Goal: Navigation & Orientation: Understand site structure

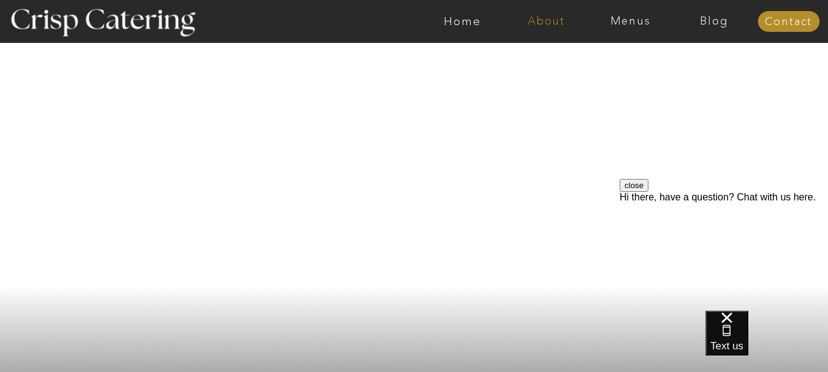
click at [560, 25] on nav "About" at bounding box center [546, 21] width 84 height 12
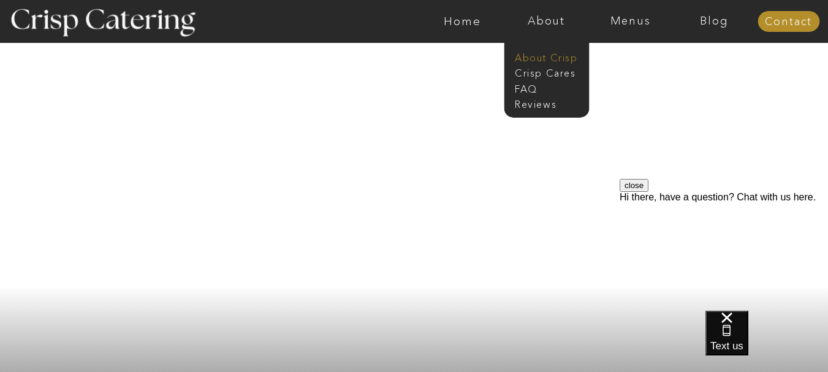
click at [537, 61] on nav "About Crisp" at bounding box center [550, 57] width 70 height 12
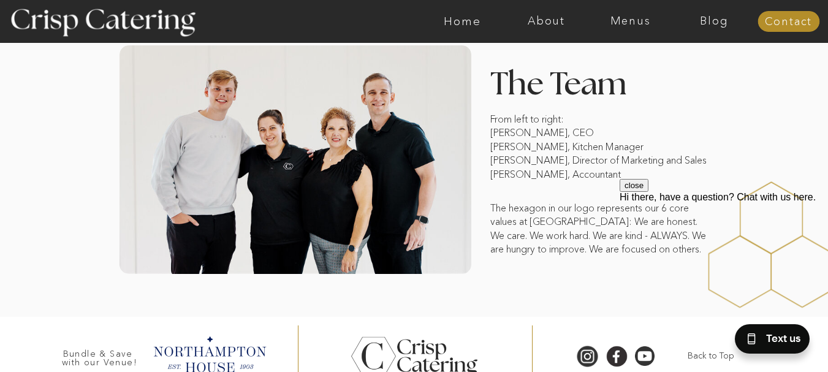
scroll to position [998, 0]
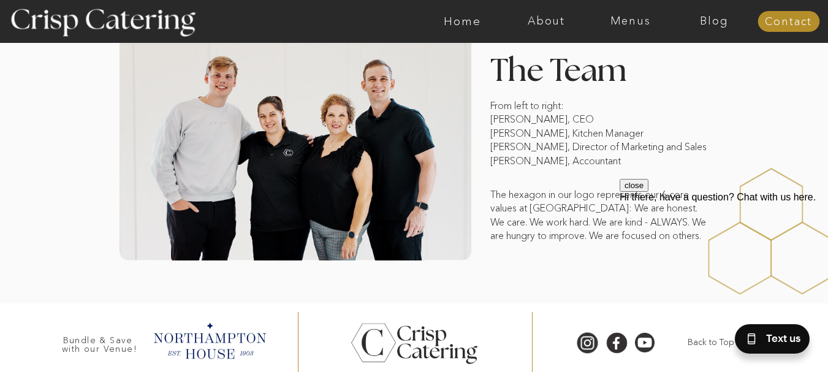
click at [721, 115] on div at bounding box center [765, 231] width 234 height 245
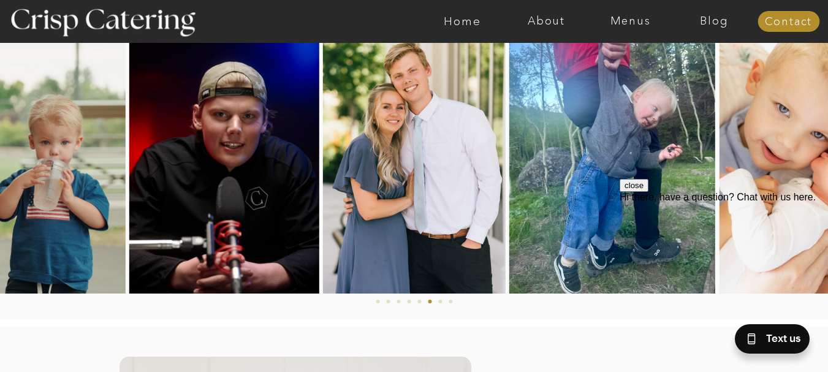
scroll to position [612, 0]
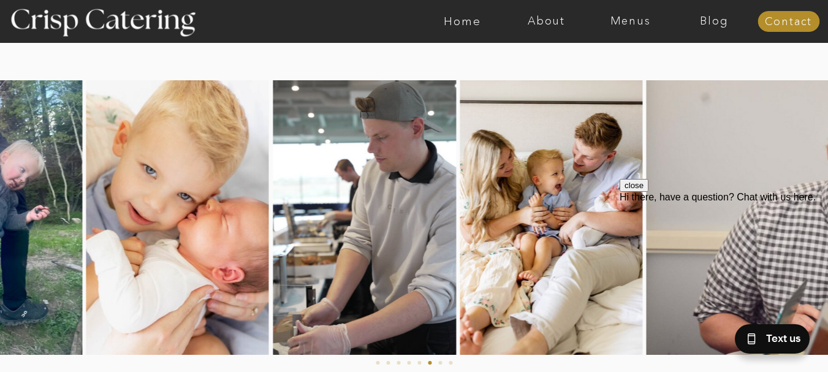
click at [93, 170] on img at bounding box center [177, 217] width 183 height 275
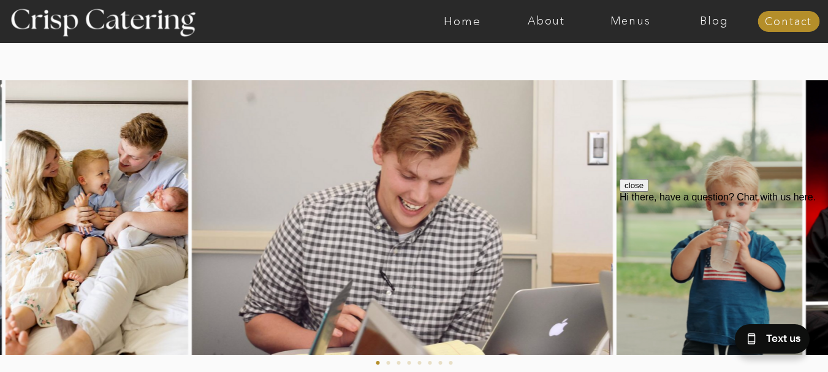
click at [248, 175] on img at bounding box center [402, 217] width 421 height 275
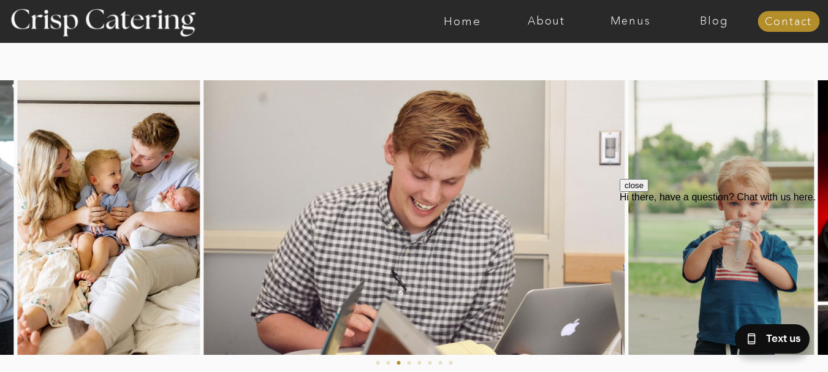
drag, startPoint x: 484, startPoint y: 183, endPoint x: 335, endPoint y: 183, distance: 148.3
click at [620, 183] on html "close Hi there, have a question? Chat with us here." at bounding box center [724, 252] width 208 height 147
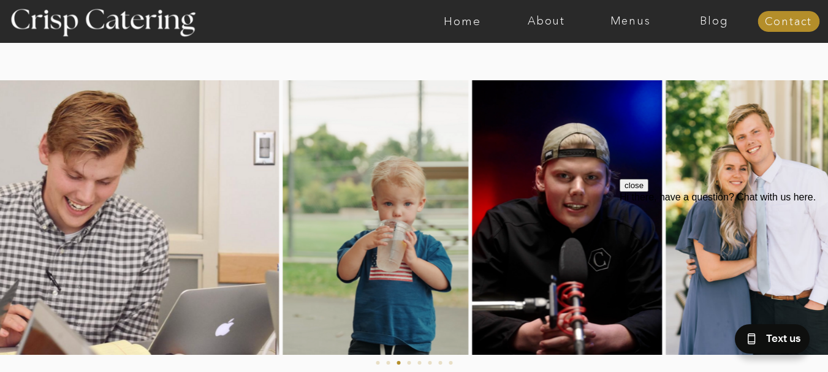
click at [232, 181] on img at bounding box center [68, 217] width 421 height 275
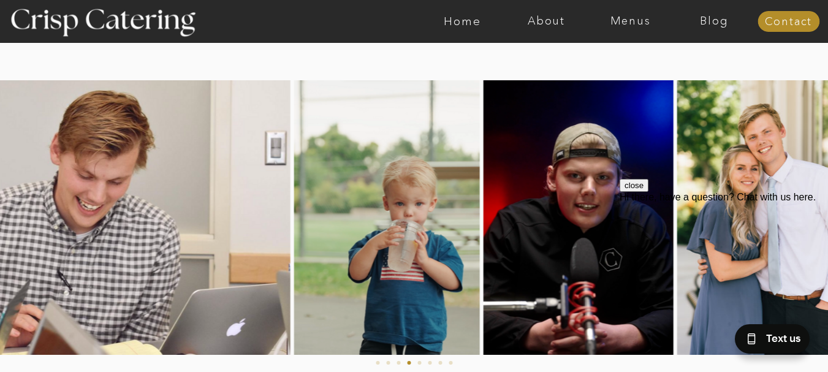
click at [484, 196] on img at bounding box center [579, 217] width 190 height 275
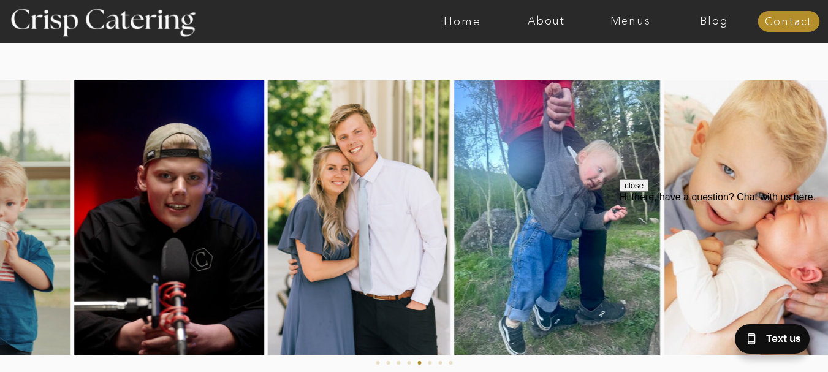
click at [268, 215] on img at bounding box center [359, 217] width 183 height 275
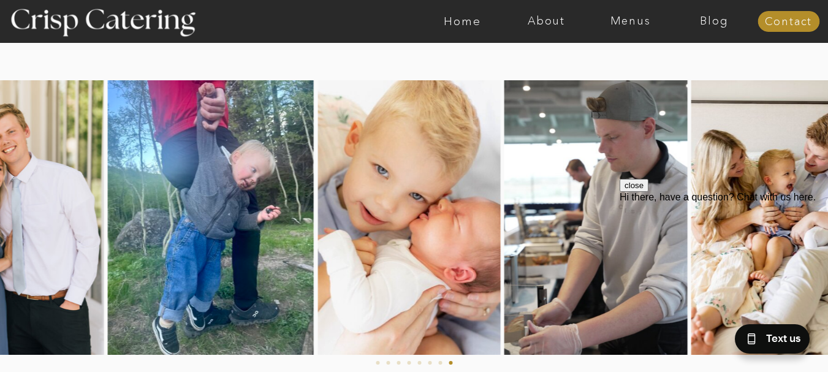
click at [504, 255] on img at bounding box center [595, 217] width 183 height 275
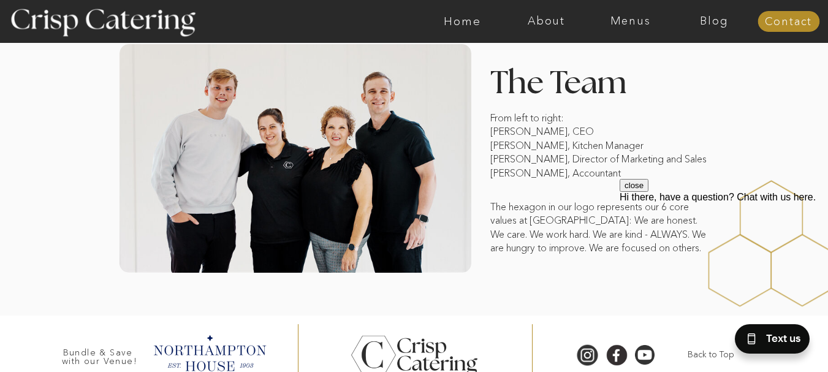
scroll to position [1041, 0]
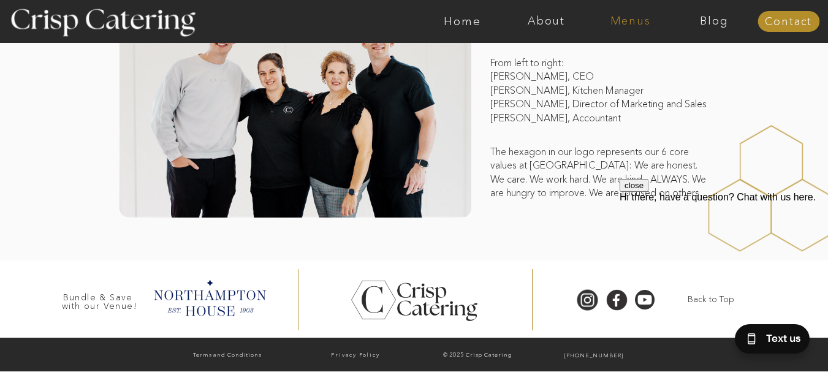
click at [636, 20] on nav "Menus" at bounding box center [630, 21] width 84 height 12
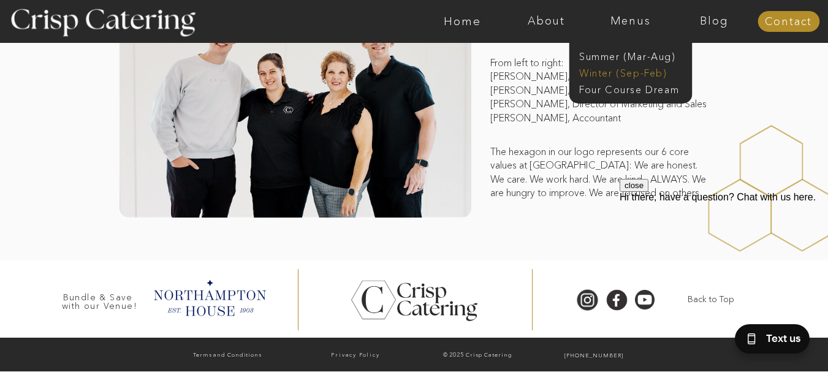
click at [652, 75] on nav "Winter (Sep-Feb)" at bounding box center [629, 72] width 101 height 12
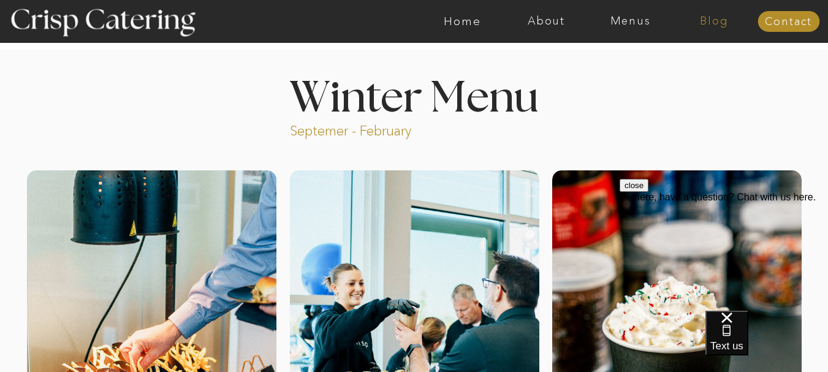
click at [704, 19] on nav "Blog" at bounding box center [714, 21] width 84 height 12
